Goal: Information Seeking & Learning: Learn about a topic

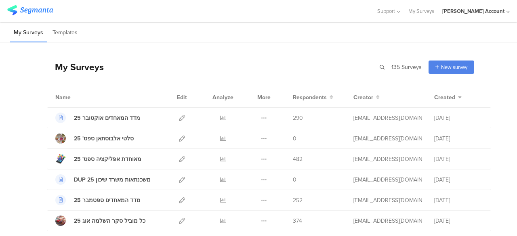
click at [302, 69] on div "My Surveys | 135 Surveys New survey Start from scratch Choose from templates" at bounding box center [261, 67] width 428 height 32
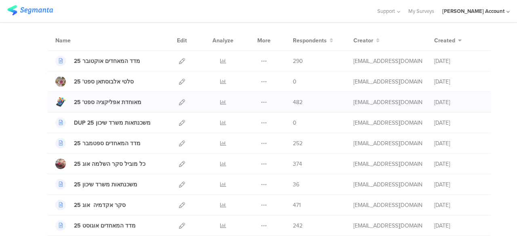
scroll to position [40, 0]
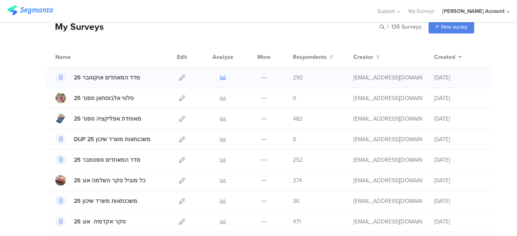
click at [220, 78] on icon at bounding box center [223, 78] width 6 height 6
click at [220, 119] on icon at bounding box center [223, 119] width 6 height 6
click at [175, 22] on div "My Surveys | 135 Surveys New survey Start from scratch Choose from templates" at bounding box center [261, 27] width 428 height 32
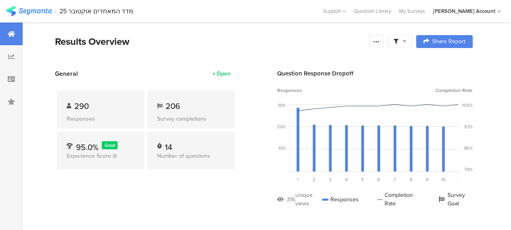
drag, startPoint x: 415, startPoint y: 41, endPoint x: 420, endPoint y: 60, distance: 20.0
click at [412, 42] on div at bounding box center [400, 41] width 24 height 13
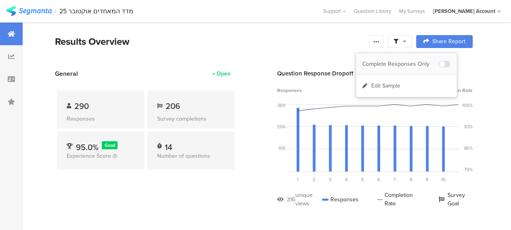
click at [420, 62] on div "Complete Responses Only" at bounding box center [401, 64] width 76 height 8
click at [380, 42] on icon at bounding box center [376, 41] width 6 height 6
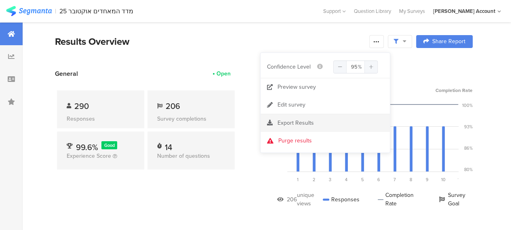
click at [303, 120] on span "Export Results" at bounding box center [296, 123] width 36 height 8
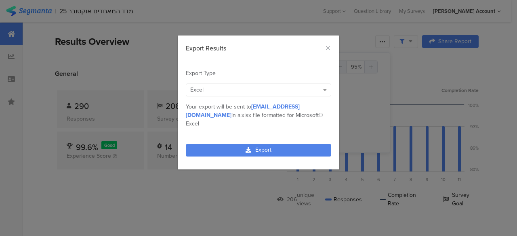
click at [206, 89] on div "Excel" at bounding box center [254, 90] width 129 height 8
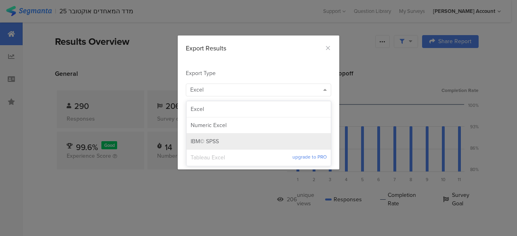
click at [204, 140] on span "IBM© SPSS" at bounding box center [205, 142] width 28 height 8
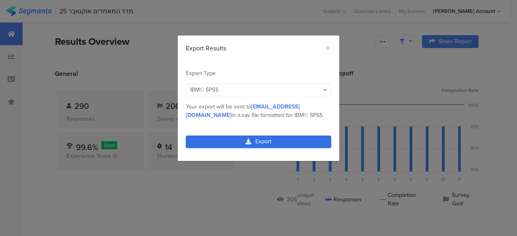
click at [265, 140] on link "Export" at bounding box center [258, 142] width 145 height 13
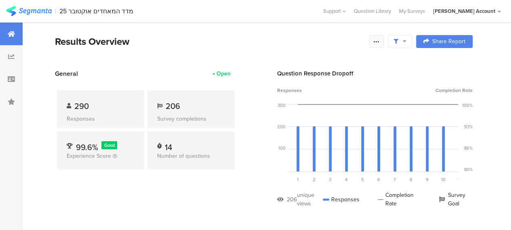
drag, startPoint x: 382, startPoint y: 41, endPoint x: 380, endPoint y: 45, distance: 4.4
click at [380, 40] on icon at bounding box center [376, 41] width 6 height 6
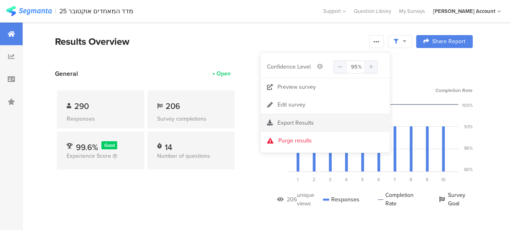
click at [297, 123] on span "Export Results" at bounding box center [296, 123] width 36 height 8
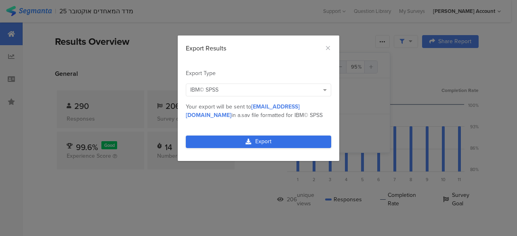
click at [276, 139] on link "Export" at bounding box center [258, 142] width 145 height 13
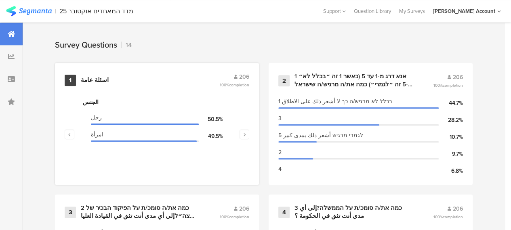
scroll to position [323, 0]
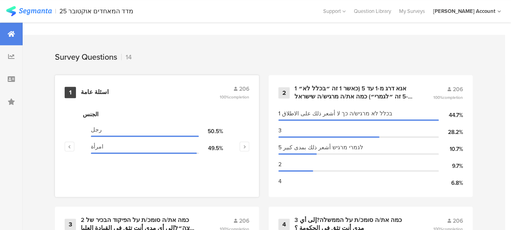
click at [93, 94] on div "اسئلة عامة" at bounding box center [95, 93] width 28 height 8
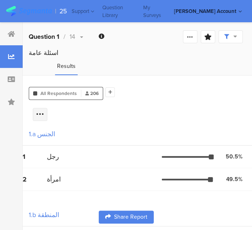
click at [44, 110] on icon at bounding box center [40, 114] width 8 height 8
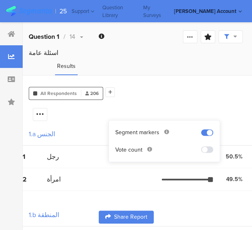
click at [206, 150] on span at bounding box center [207, 149] width 12 height 6
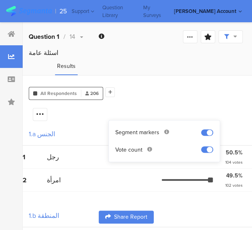
click at [123, 169] on div "1 رجل 50.5% 104 votes" at bounding box center [137, 156] width 229 height 23
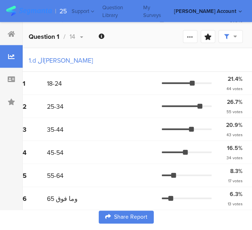
scroll to position [412, 0]
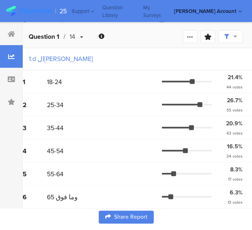
click at [83, 34] on div "Question 1 / 14" at bounding box center [56, 36] width 55 height 9
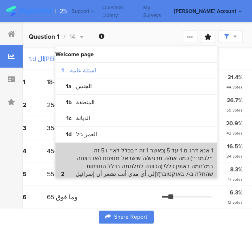
scroll to position [40, 0]
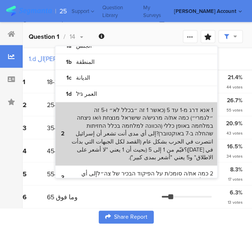
click at [105, 118] on bdi "1 אנא דרג מ-1 עד 5 (כאשר 1 זה ״בכלל לא״ ו-5 זה ״לגמרי״) כמה את/ה מרגיש/ה שישראל…" at bounding box center [141, 133] width 143 height 55
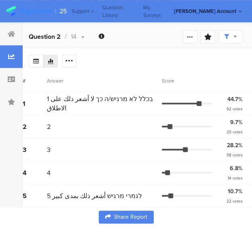
scroll to position [93, 0]
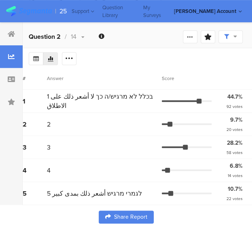
click at [0, 0] on icon at bounding box center [0, 0] width 0 height 0
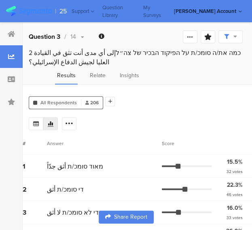
click at [0, 0] on icon at bounding box center [0, 0] width 0 height 0
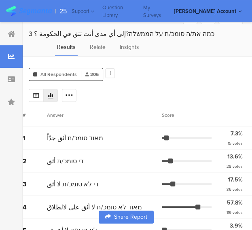
scroll to position [12, 0]
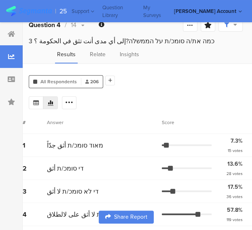
click at [0, 0] on icon at bounding box center [0, 0] width 0 height 0
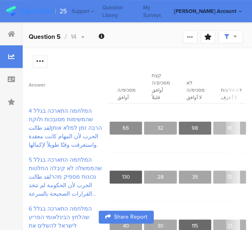
scroll to position [81, 70]
click at [145, 146] on div "4 המלחמה התארכה בגלל שהמשימות מסובכות ולוקח הרבה זמן למלא אותןلقد طالت الحرب لأ…" at bounding box center [137, 127] width 217 height 49
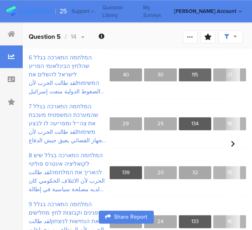
scroll to position [175, 40]
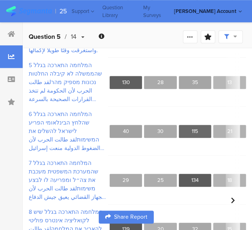
click at [81, 36] on icon at bounding box center [82, 37] width 3 height 5
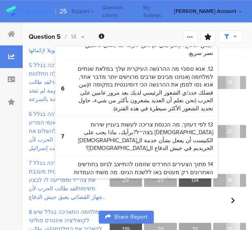
scroll to position [525, 0]
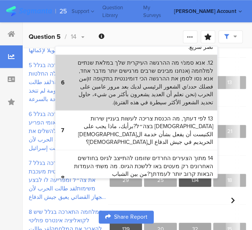
click at [86, 60] on bdi "12. אנא סמנ/י מה ההרגשה העיקרית שלך במלאת שנתיים למלחמה (אנחנו מבינים שרבים מרג…" at bounding box center [141, 83] width 143 height 48
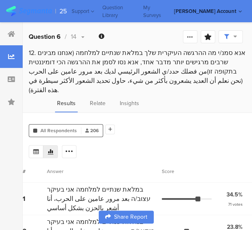
click at [0, 0] on icon at bounding box center [0, 0] width 0 height 0
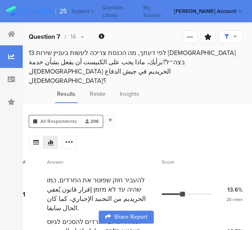
click at [0, 0] on div at bounding box center [0, 0] width 0 height 0
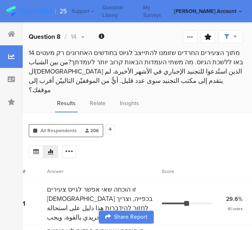
click at [0, 0] on div at bounding box center [0, 0] width 0 height 0
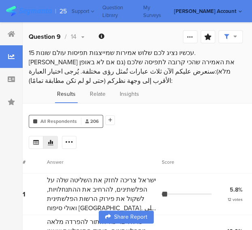
click at [0, 0] on icon at bounding box center [0, 0] width 0 height 0
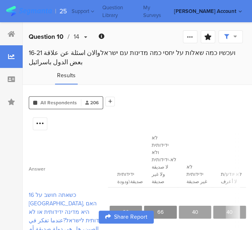
click at [87, 40] on icon at bounding box center [85, 37] width 3 height 5
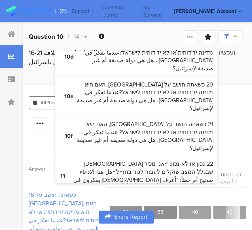
scroll to position [853, 0]
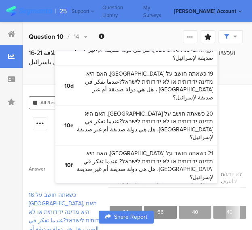
click at [165, 189] on bdi "22 נכון או לא נכון: ״אני מכיר ישראלים שבגלל המצב שוקלים לעבור לגור בחו״ל״هل هذا…" at bounding box center [141, 205] width 143 height 32
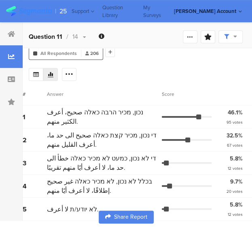
scroll to position [73, 0]
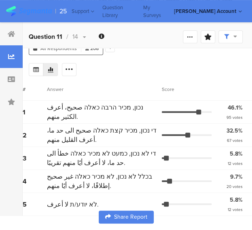
click at [0, 0] on icon at bounding box center [0, 0] width 0 height 0
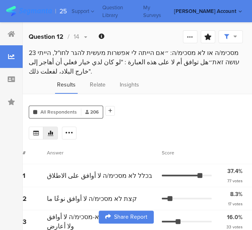
click at [0, 0] on icon at bounding box center [0, 0] width 0 height 0
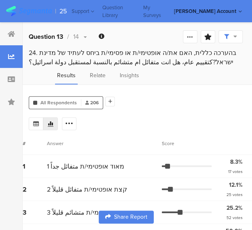
click at [0, 0] on icon at bounding box center [0, 0] width 0 height 0
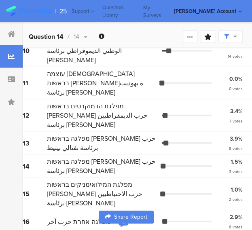
scroll to position [394, 0]
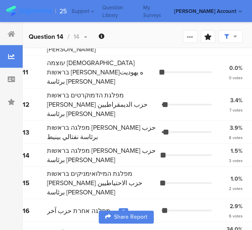
click at [125, 208] on div "6" at bounding box center [123, 211] width 3 height 6
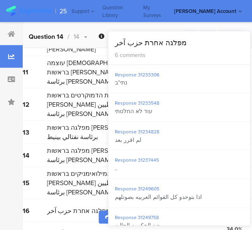
scroll to position [232, 0]
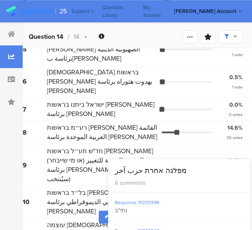
click at [0, 0] on icon at bounding box center [0, 0] width 0 height 0
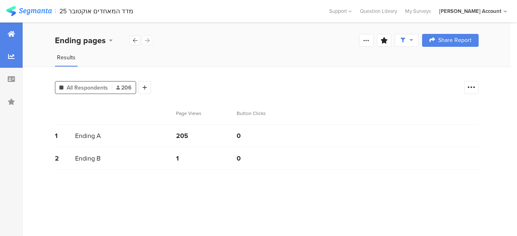
click at [14, 34] on icon at bounding box center [11, 34] width 7 height 6
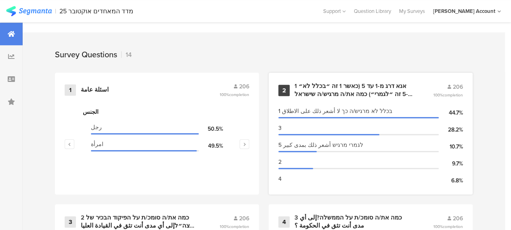
scroll to position [323, 0]
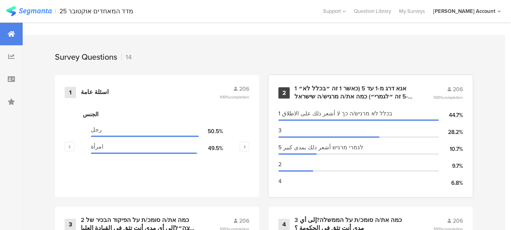
click at [338, 95] on div "1 אנא דרג מ-1 עד 5 (כאשר 1 זה ״בכלל לא״ ו-5 זה ״לגמרי״) כמה את/ה מרגיש/ה שישראל…" at bounding box center [354, 93] width 119 height 16
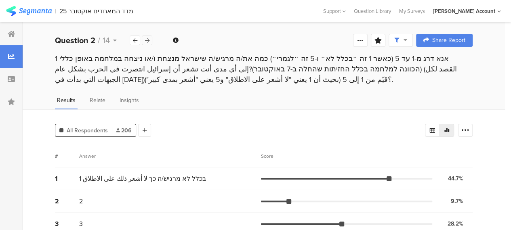
click at [149, 40] on icon at bounding box center [147, 40] width 4 height 5
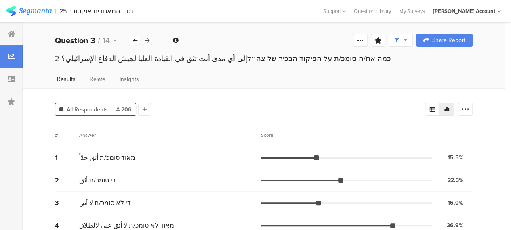
click at [149, 40] on icon at bounding box center [147, 40] width 4 height 5
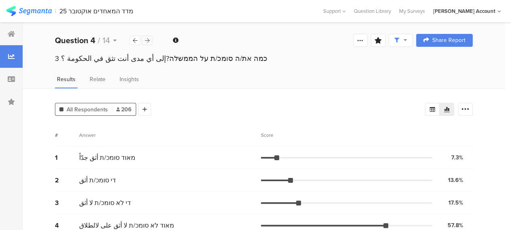
click at [149, 40] on icon at bounding box center [147, 40] width 4 height 5
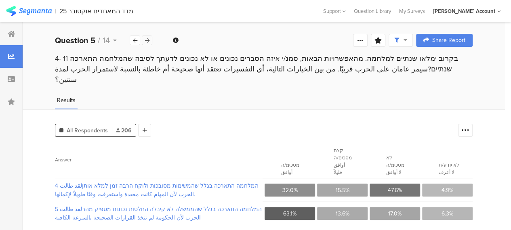
click at [149, 40] on icon at bounding box center [147, 40] width 4 height 5
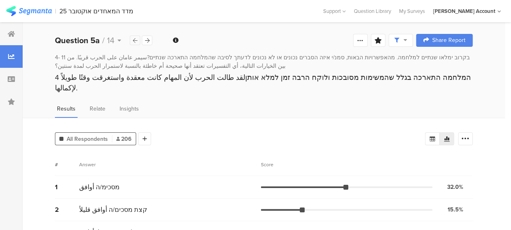
click at [134, 40] on icon at bounding box center [135, 40] width 4 height 5
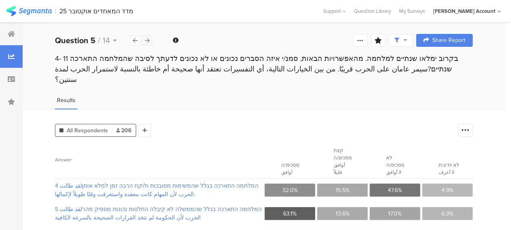
click at [146, 39] on icon at bounding box center [147, 40] width 4 height 5
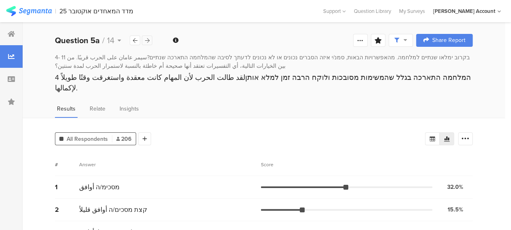
click at [146, 39] on icon at bounding box center [147, 40] width 4 height 5
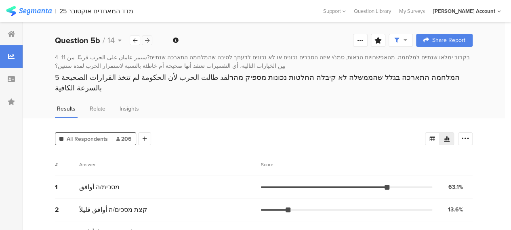
click at [146, 39] on icon at bounding box center [147, 40] width 4 height 5
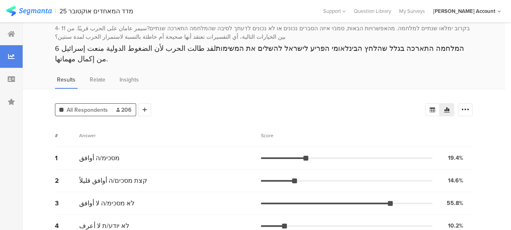
scroll to position [30, 0]
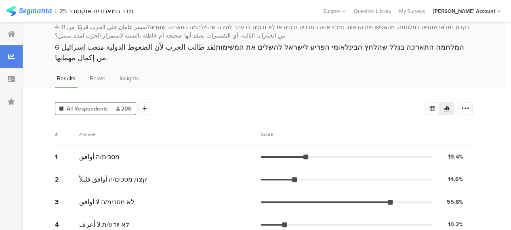
drag, startPoint x: 474, startPoint y: 95, endPoint x: 472, endPoint y: 121, distance: 25.9
click at [470, 105] on icon at bounding box center [466, 109] width 8 height 8
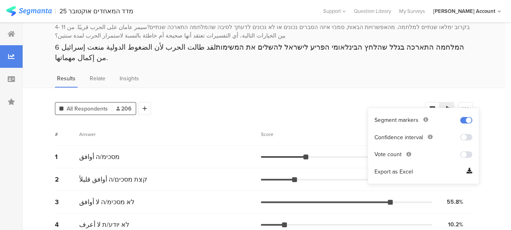
click at [464, 153] on span at bounding box center [466, 155] width 12 height 6
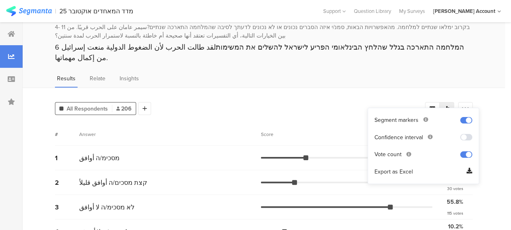
click at [323, 105] on div "All Respondents 206 Add Segment # Answer Score 1 מסכימ/ה أوافق 19.4% 40 votes 2…" at bounding box center [264, 169] width 483 height 163
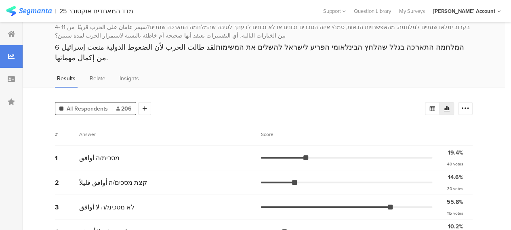
click at [41, 48] on div "4- 11 בקרוב ימלאו שנתיים למלחמה. מהאפשרויות הבאות, סמנ/י איזה הסברים נכונים או …" at bounding box center [264, 44] width 483 height 42
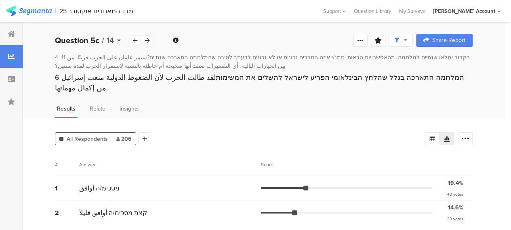
click at [120, 40] on icon at bounding box center [119, 41] width 4 height 6
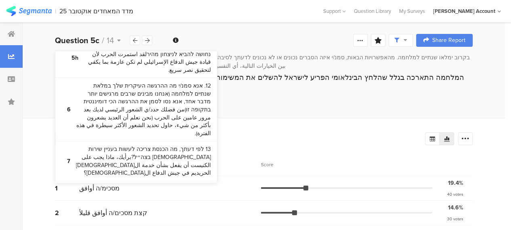
scroll to position [525, 0]
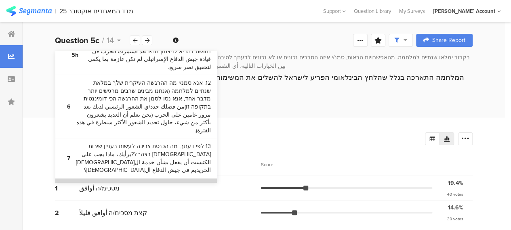
click at [132, 183] on bdi "14 מתוך הצעירים החרדים שזומנו להתייצב לגיוס בחודשים האחרונים רק מעטים באו ללשכת…" at bounding box center [143, 210] width 135 height 55
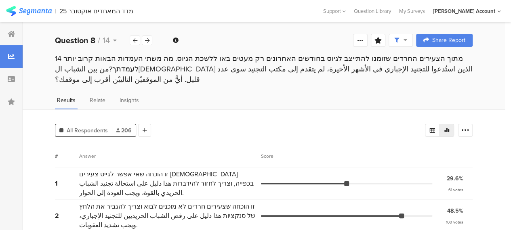
scroll to position [11, 0]
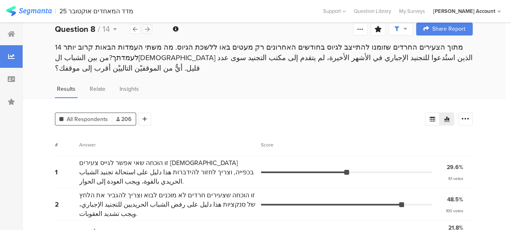
click at [149, 29] on icon at bounding box center [147, 29] width 4 height 5
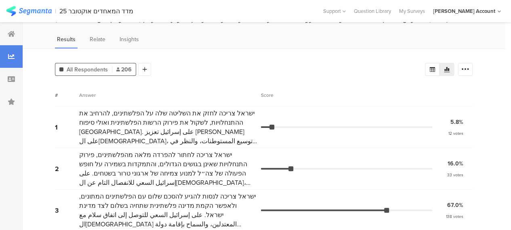
scroll to position [38, 0]
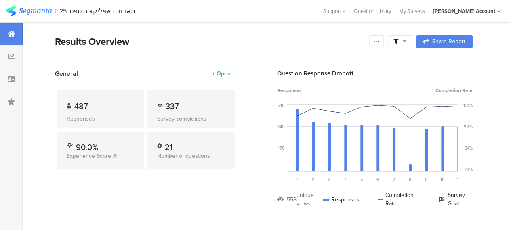
click at [407, 42] on icon at bounding box center [405, 41] width 4 height 6
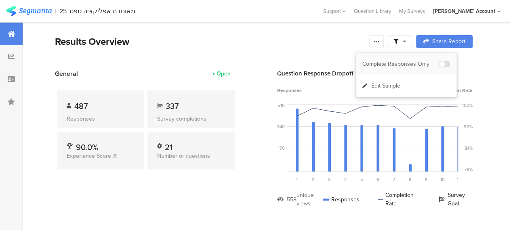
click at [409, 63] on div "Complete Responses Only" at bounding box center [401, 64] width 76 height 8
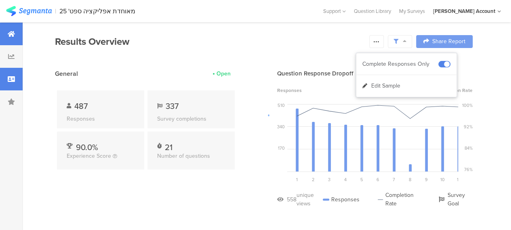
click at [15, 80] on div at bounding box center [11, 79] width 23 height 23
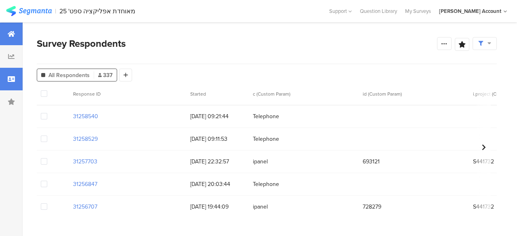
drag, startPoint x: 13, startPoint y: 29, endPoint x: 22, endPoint y: 40, distance: 14.4
click at [13, 29] on div at bounding box center [11, 34] width 23 height 23
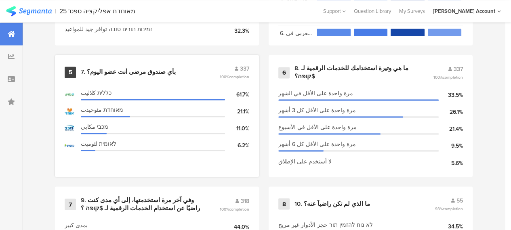
scroll to position [606, 0]
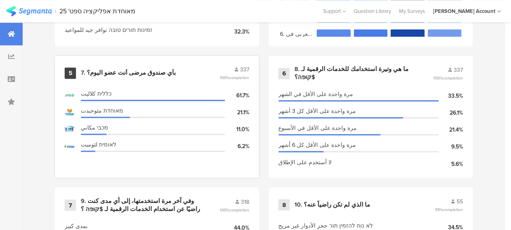
click at [138, 76] on div "7. بأي صندوق مرضى أنت عضو اليوم؟" at bounding box center [128, 73] width 95 height 8
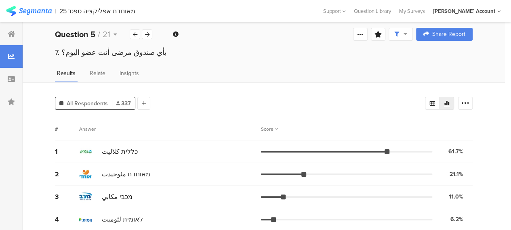
scroll to position [12, 0]
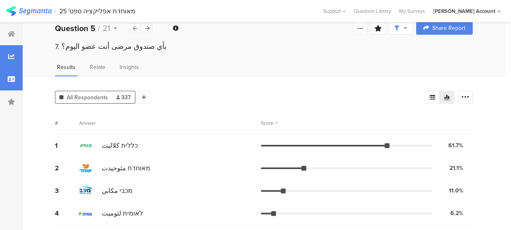
click at [11, 82] on icon at bounding box center [11, 79] width 7 height 6
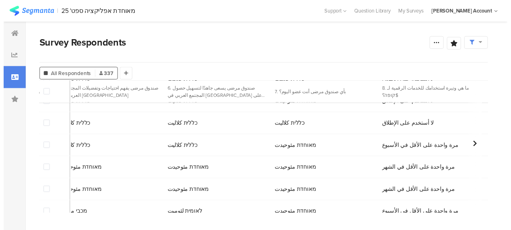
scroll to position [0, 1626]
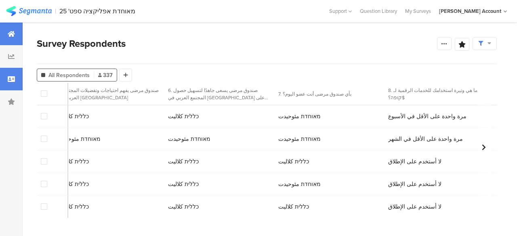
click at [14, 34] on icon at bounding box center [11, 34] width 7 height 6
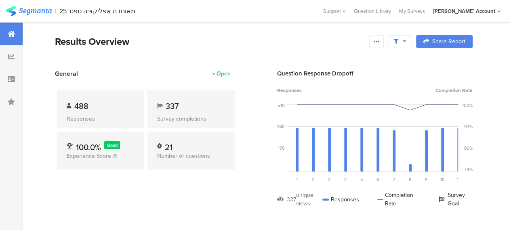
click at [199, 59] on section "Results Overview Confidence Level 95 % Preview survey Edit survey Export Result…" at bounding box center [264, 51] width 483 height 35
click at [8, 81] on icon at bounding box center [11, 79] width 7 height 6
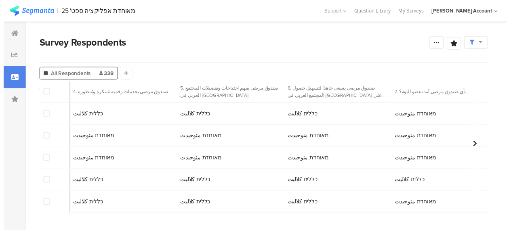
scroll to position [0, 1630]
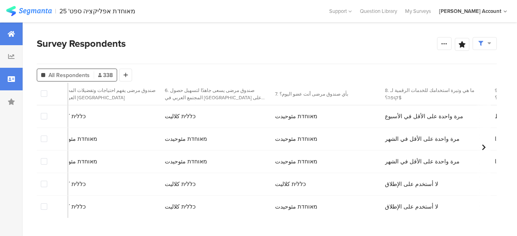
click at [15, 32] on div at bounding box center [11, 34] width 23 height 23
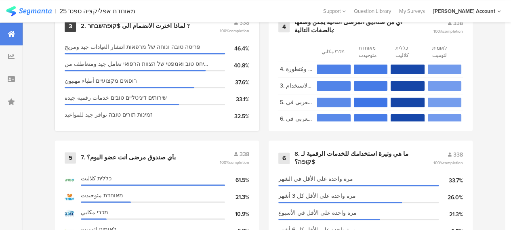
scroll to position [566, 0]
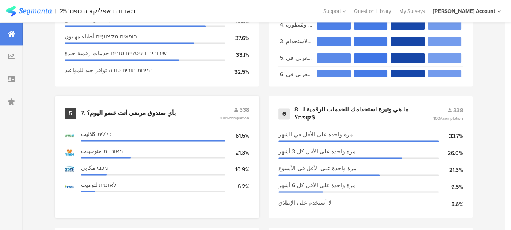
click at [101, 115] on div "7. بأي صندوق مرضى أنت عضو اليوم؟" at bounding box center [128, 114] width 95 height 8
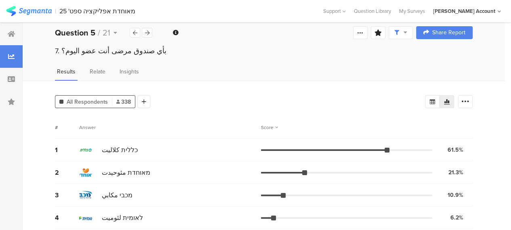
scroll to position [12, 0]
